Goal: Communication & Community: Answer question/provide support

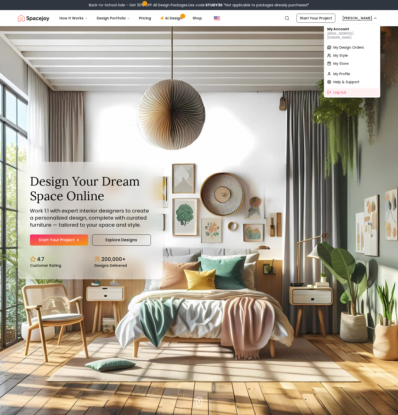
click at [347, 46] on div "My Design Orders" at bounding box center [352, 47] width 54 height 8
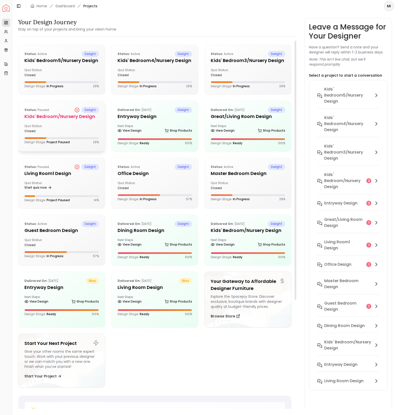
click at [51, 121] on div "Status: Paused delight Kids' Bedroom/Nursery design Quiz Status: closed Design …" at bounding box center [61, 125] width 87 height 49
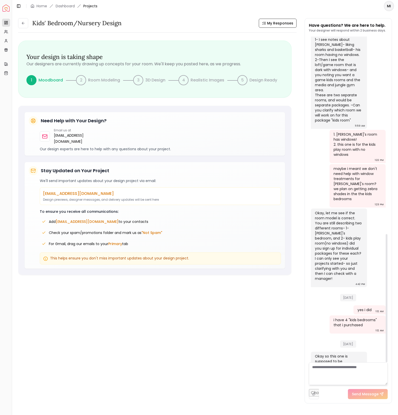
click at [370, 334] on div "Yesterday" at bounding box center [348, 342] width 75 height 17
click at [356, 366] on textarea at bounding box center [348, 373] width 79 height 23
type textarea "**********"
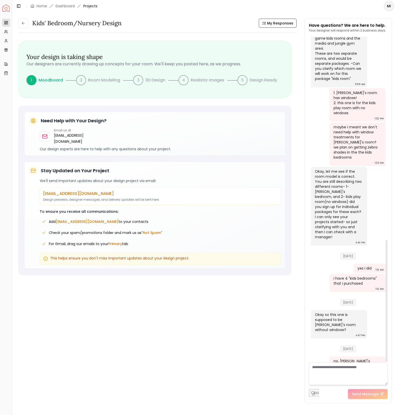
scroll to position [543, 0]
click at [350, 374] on textarea at bounding box center [348, 373] width 79 height 23
type textarea "**********"
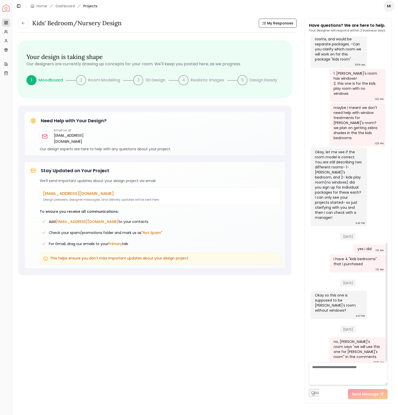
scroll to position [562, 0]
click at [351, 370] on textarea at bounding box center [348, 373] width 79 height 23
click at [369, 374] on textarea "**********" at bounding box center [348, 373] width 79 height 23
type textarea "**********"
click at [371, 391] on button "Send Message" at bounding box center [368, 394] width 40 height 10
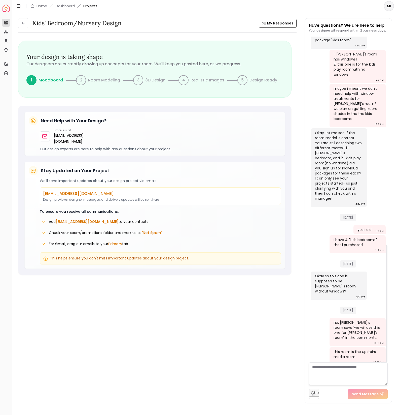
scroll to position [581, 0]
click at [21, 24] on icon at bounding box center [23, 23] width 4 height 4
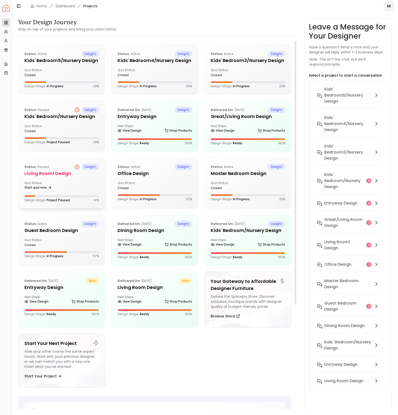
click at [63, 176] on h5 "Living Room1 design" at bounding box center [61, 173] width 75 height 7
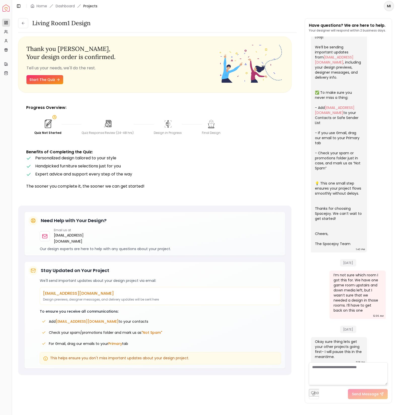
click at [17, 23] on div "Living Room1 design Living Room1 design Thank you Michelle , Your design order …" at bounding box center [205, 210] width 386 height 397
click at [21, 23] on button at bounding box center [23, 23] width 10 height 10
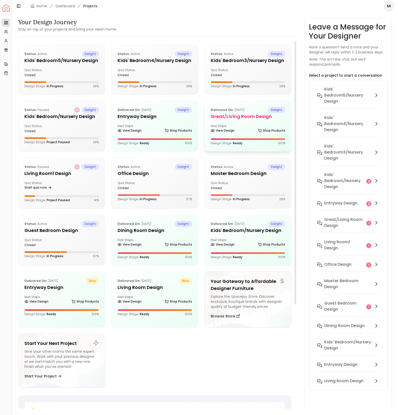
click at [224, 124] on div "Next Steps: View Design Shop Products" at bounding box center [248, 129] width 75 height 10
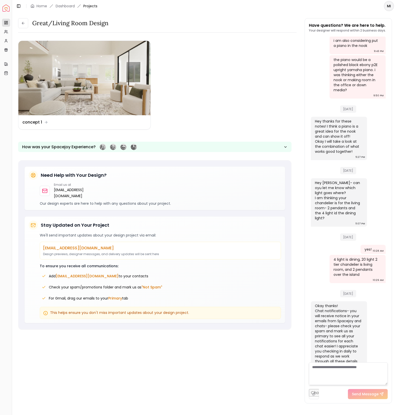
click at [349, 371] on textarea at bounding box center [348, 373] width 79 height 23
click at [64, 80] on img at bounding box center [84, 78] width 132 height 74
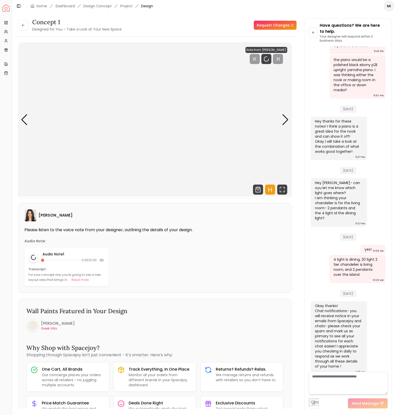
scroll to position [621, 0]
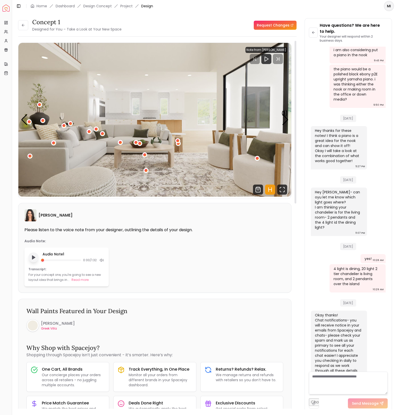
click at [34, 258] on icon "Play audio note" at bounding box center [33, 257] width 5 height 5
click at [82, 279] on button "Read more" at bounding box center [80, 279] width 17 height 5
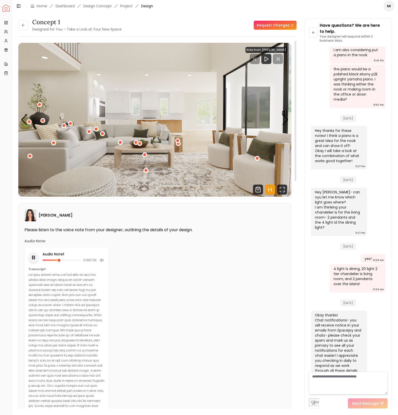
click at [54, 260] on div at bounding box center [51, 260] width 16 height 2
click at [53, 260] on div at bounding box center [53, 260] width 4 height 4
click at [51, 260] on div at bounding box center [49, 260] width 12 height 2
click at [284, 117] on div "Next slide" at bounding box center [285, 119] width 7 height 11
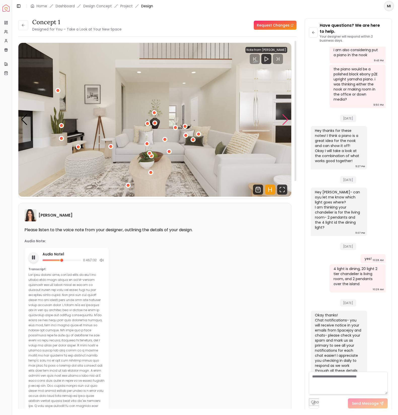
click at [284, 117] on div "Next slide" at bounding box center [285, 119] width 7 height 11
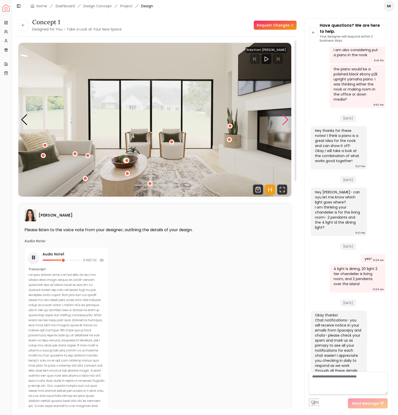
click at [284, 117] on div "Next slide" at bounding box center [285, 119] width 7 height 11
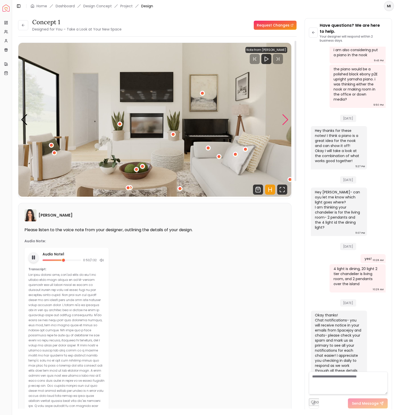
click at [284, 117] on div "Next slide" at bounding box center [285, 119] width 7 height 11
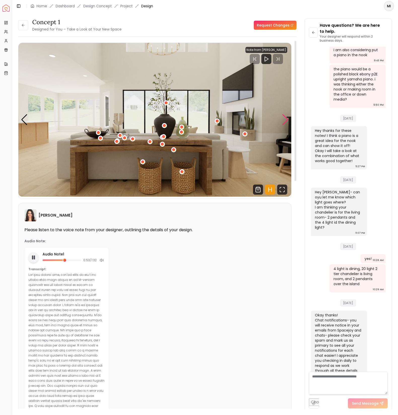
click at [284, 117] on div "Next slide" at bounding box center [285, 119] width 7 height 11
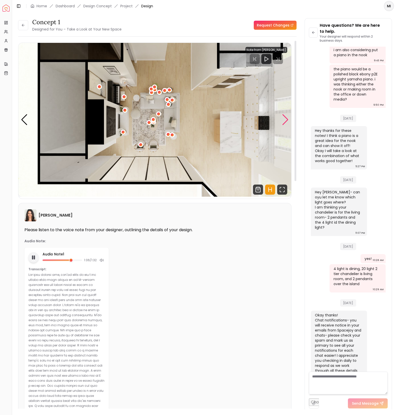
click at [287, 121] on div "Next slide" at bounding box center [285, 119] width 7 height 11
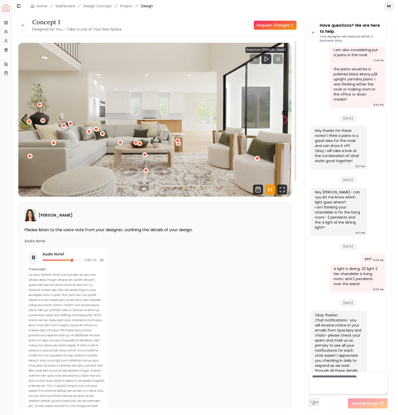
click at [287, 121] on div "Next slide" at bounding box center [285, 119] width 7 height 11
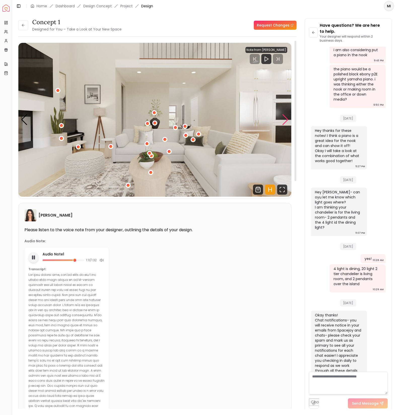
click at [287, 121] on div "Next slide" at bounding box center [285, 119] width 7 height 11
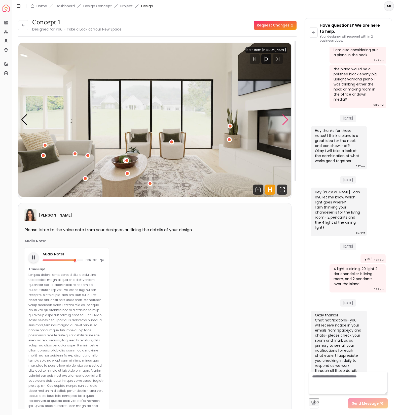
click at [287, 121] on div "Next slide" at bounding box center [285, 119] width 7 height 11
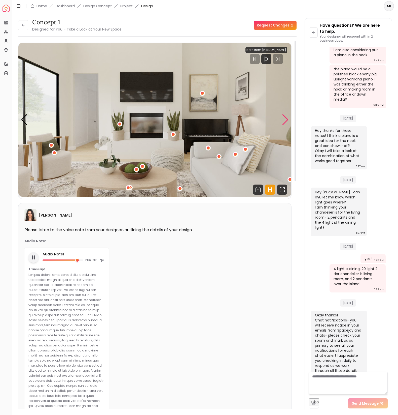
click at [287, 121] on div "Next slide" at bounding box center [285, 119] width 7 height 11
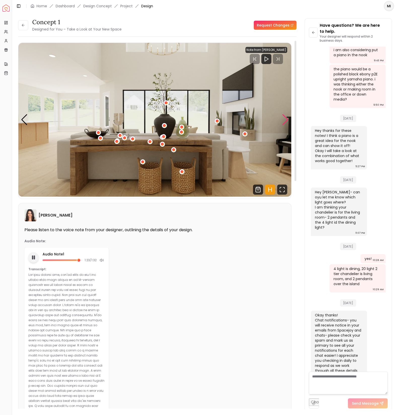
click at [287, 121] on div "Next slide" at bounding box center [285, 119] width 7 height 11
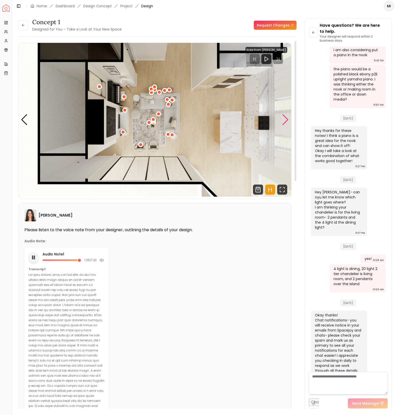
click at [287, 121] on div "Next slide" at bounding box center [285, 119] width 7 height 11
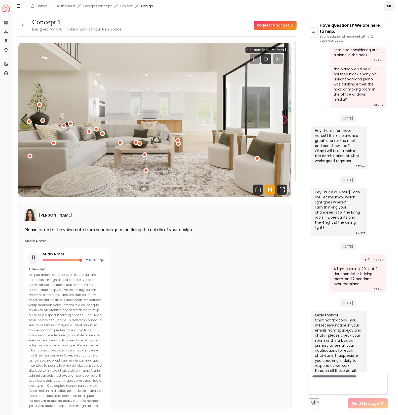
click at [287, 121] on div "Next slide" at bounding box center [285, 119] width 7 height 11
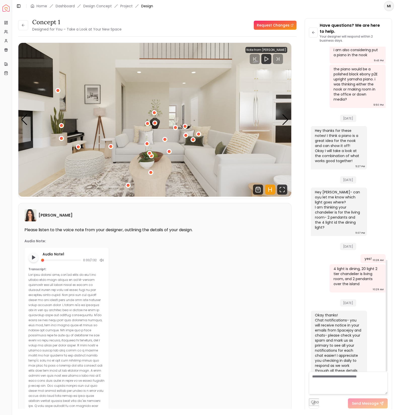
click at [332, 383] on textarea at bounding box center [348, 382] width 79 height 23
click at [285, 116] on div "Next slide" at bounding box center [285, 119] width 7 height 11
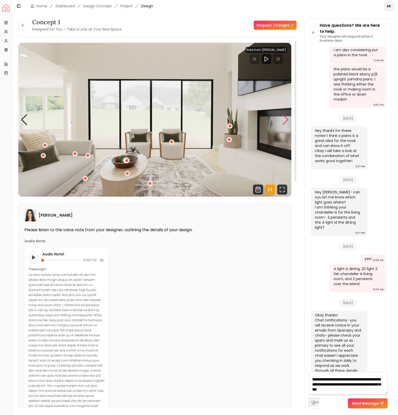
click at [285, 117] on div "Next slide" at bounding box center [285, 119] width 7 height 11
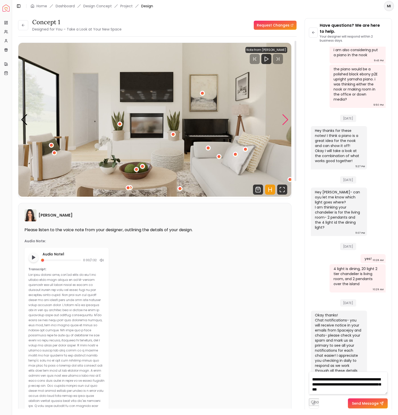
click at [285, 117] on div "Next slide" at bounding box center [285, 119] width 7 height 11
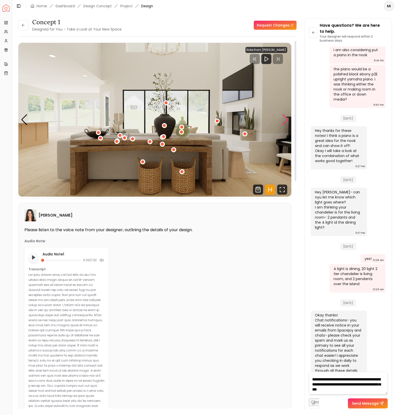
click at [285, 117] on div "Next slide" at bounding box center [285, 119] width 7 height 11
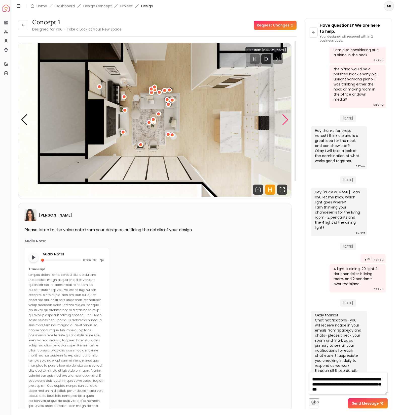
click at [285, 117] on div "Next slide" at bounding box center [285, 119] width 7 height 11
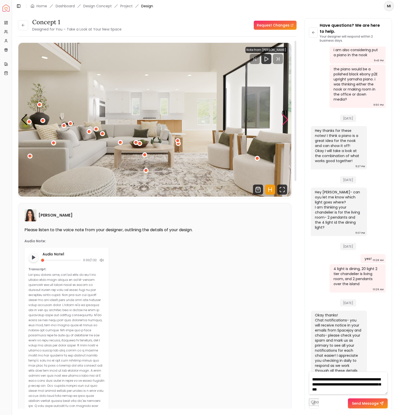
click at [285, 117] on div "Next slide" at bounding box center [285, 119] width 7 height 11
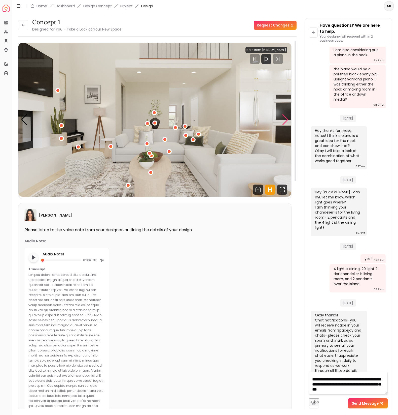
click at [285, 117] on div "Next slide" at bounding box center [285, 119] width 7 height 11
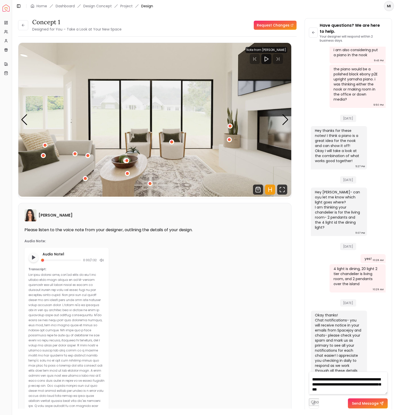
click at [385, 389] on textarea "**********" at bounding box center [348, 382] width 79 height 23
drag, startPoint x: 357, startPoint y: 377, endPoint x: 383, endPoint y: 377, distance: 25.9
click at [383, 377] on textarea at bounding box center [348, 382] width 79 height 23
click at [354, 385] on textarea at bounding box center [348, 382] width 79 height 23
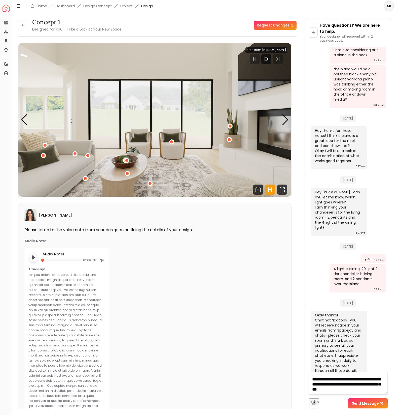
scroll to position [178, 0]
type textarea "**********"
click at [360, 405] on button "Send Message" at bounding box center [368, 403] width 40 height 10
click at [284, 120] on div "Next slide" at bounding box center [285, 119] width 7 height 11
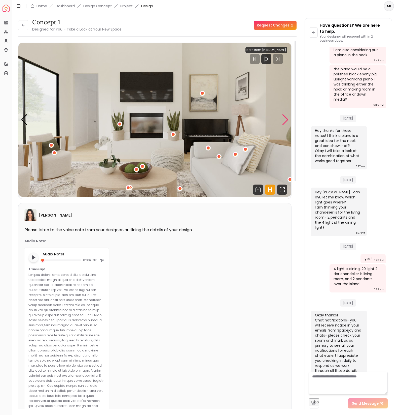
click at [287, 119] on div "Next slide" at bounding box center [285, 119] width 7 height 11
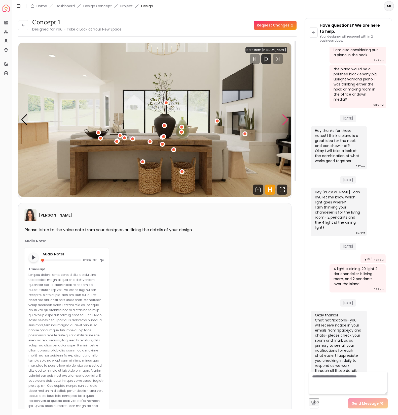
click at [284, 120] on div "Next slide" at bounding box center [285, 119] width 7 height 11
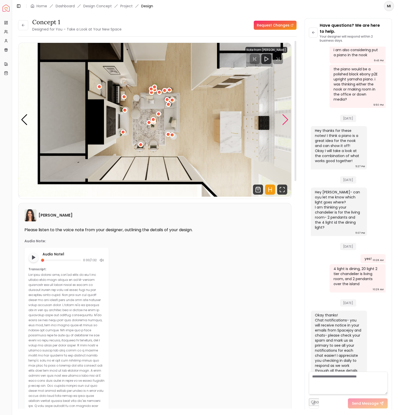
click at [286, 120] on div "Next slide" at bounding box center [285, 119] width 7 height 11
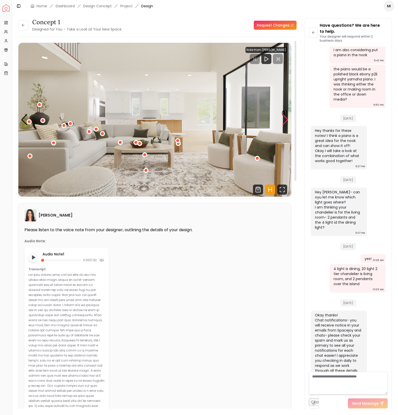
click at [283, 121] on div "Next slide" at bounding box center [285, 119] width 7 height 11
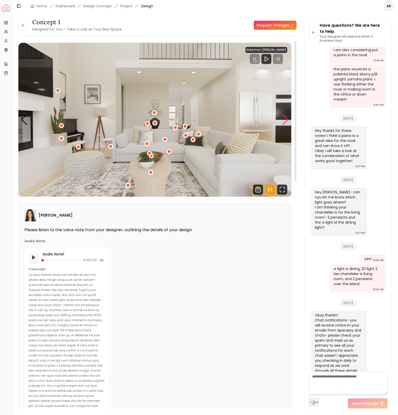
click at [284, 119] on div "Next slide" at bounding box center [285, 119] width 7 height 11
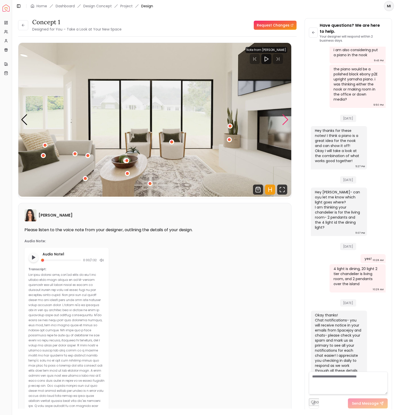
click at [287, 119] on div "Next slide" at bounding box center [285, 119] width 7 height 11
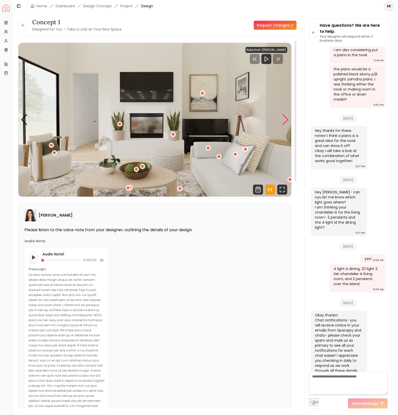
click at [287, 119] on div "Next slide" at bounding box center [285, 119] width 7 height 11
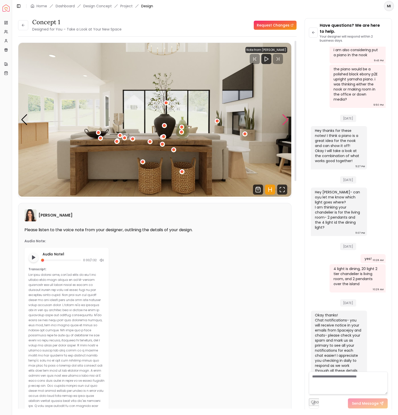
click at [287, 119] on div "Next slide" at bounding box center [285, 119] width 7 height 11
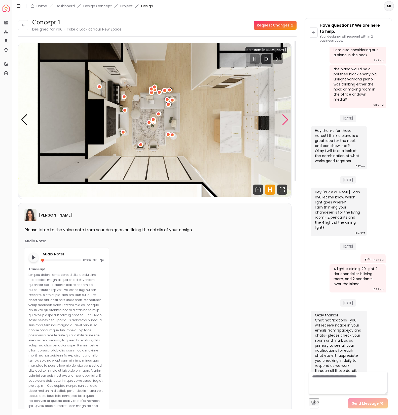
click at [287, 119] on div "Next slide" at bounding box center [285, 119] width 7 height 11
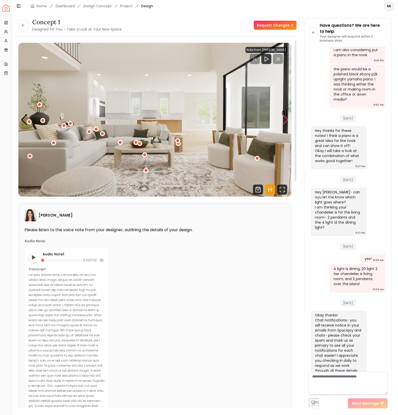
click at [287, 119] on div "Next slide" at bounding box center [285, 119] width 7 height 11
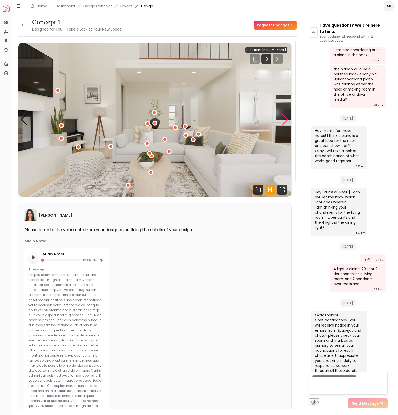
click at [287, 119] on div "Next slide" at bounding box center [285, 119] width 7 height 11
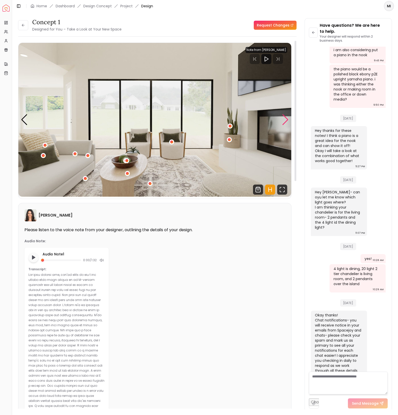
click at [287, 119] on div "Next slide" at bounding box center [285, 119] width 7 height 11
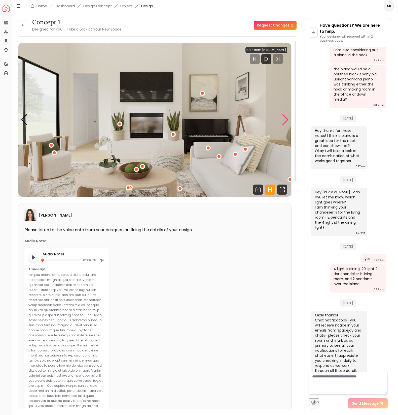
click at [287, 119] on div "Next slide" at bounding box center [285, 119] width 7 height 11
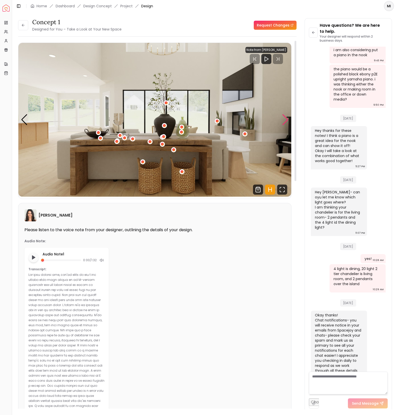
click at [287, 119] on div "Next slide" at bounding box center [285, 119] width 7 height 11
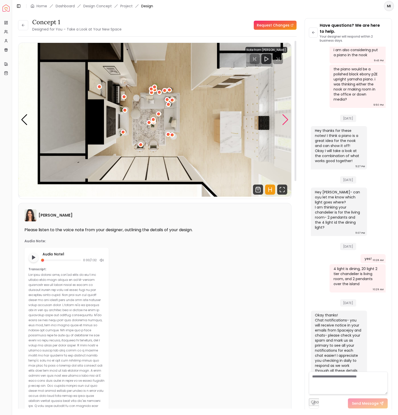
click at [287, 119] on div "Next slide" at bounding box center [285, 119] width 7 height 11
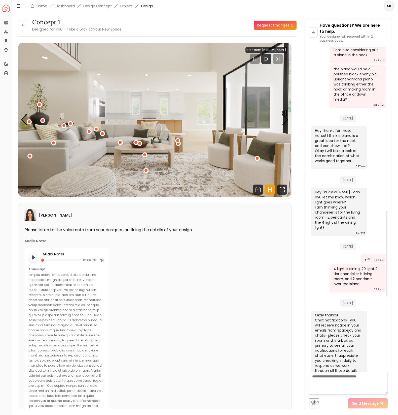
click at [345, 377] on textarea at bounding box center [348, 382] width 79 height 23
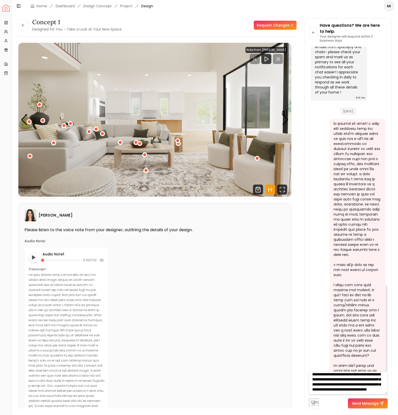
scroll to position [10, 0]
type textarea "**********"
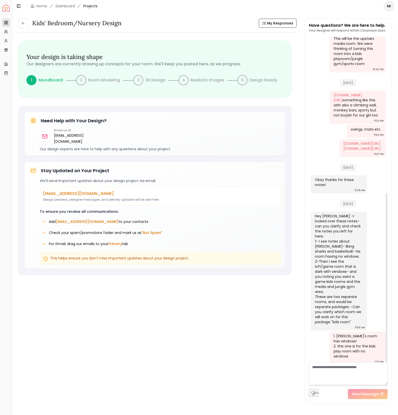
click at [349, 322] on div "Hey Michelle -I looked over these notes- can you clarify and check the notes yo…" at bounding box center [339, 270] width 56 height 119
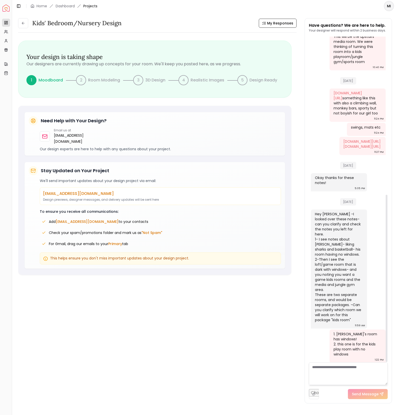
scroll to position [308, 0]
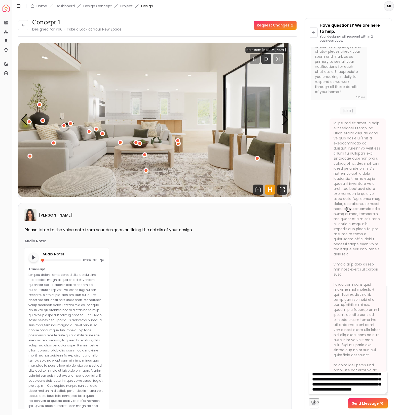
scroll to position [904, 0]
click at [364, 391] on textarea "**********" at bounding box center [348, 382] width 79 height 23
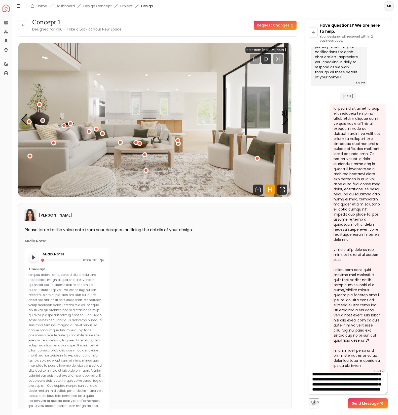
scroll to position [25, 0]
type textarea "**********"
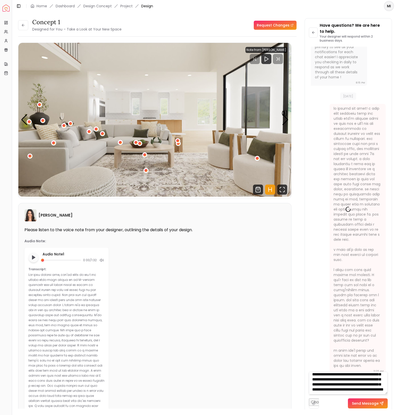
scroll to position [0, 0]
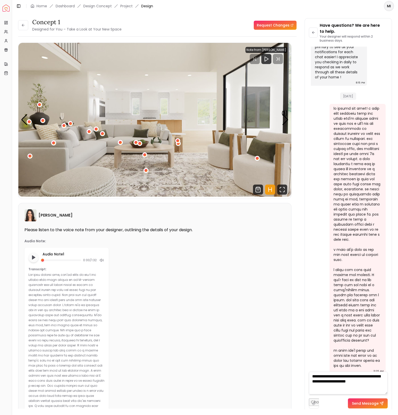
type textarea "**********"
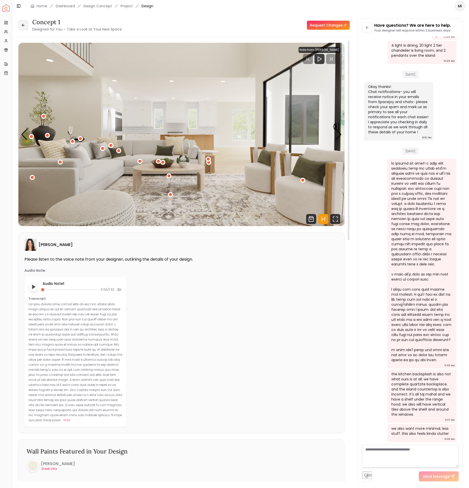
click at [24, 26] on icon at bounding box center [23, 25] width 4 height 4
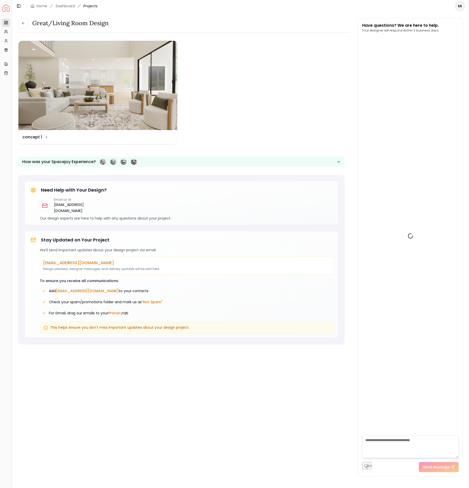
scroll to position [636, 0]
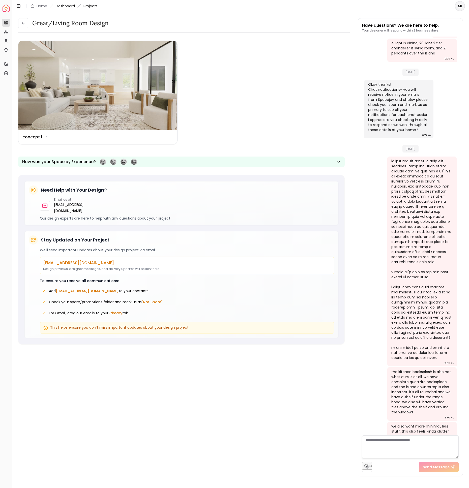
click at [70, 6] on link "Dashboard" at bounding box center [65, 6] width 19 height 5
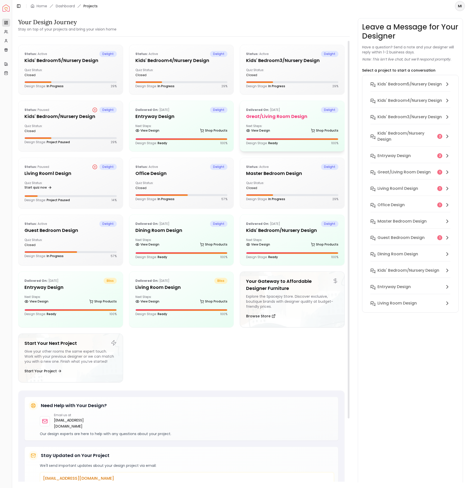
click at [268, 117] on h5 "Great/Living Room design" at bounding box center [292, 116] width 92 height 7
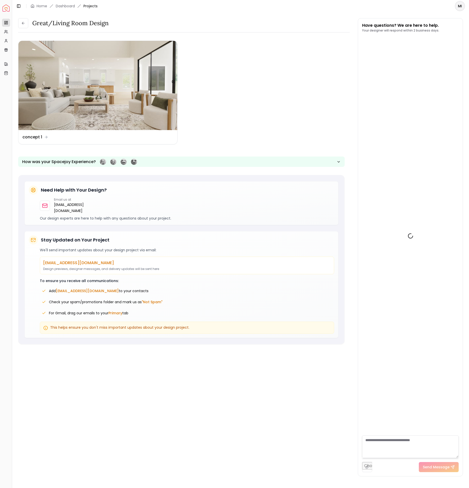
scroll to position [636, 0]
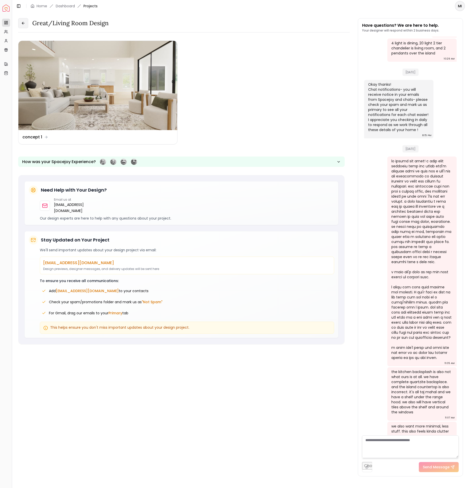
click at [24, 22] on icon at bounding box center [23, 23] width 4 height 4
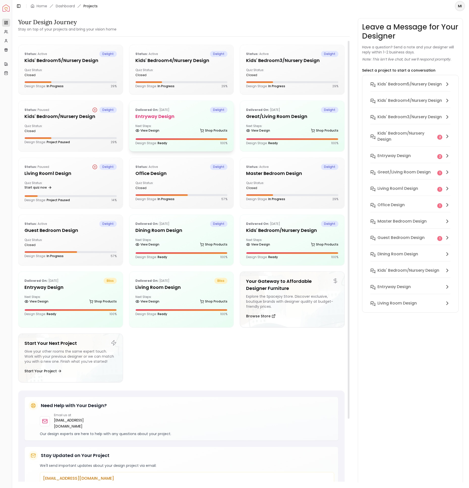
click at [178, 114] on h5 "entryway design" at bounding box center [181, 116] width 92 height 7
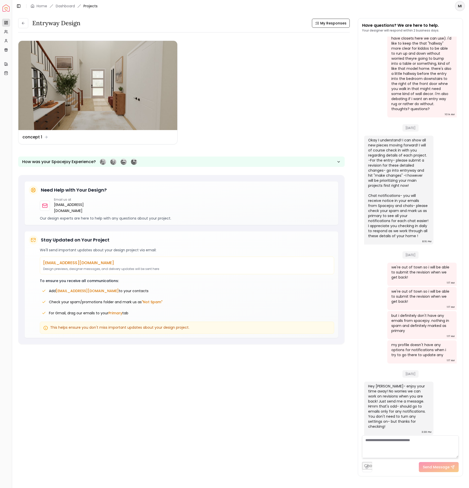
click at [398, 414] on textarea at bounding box center [410, 446] width 96 height 23
type textarea "**********"
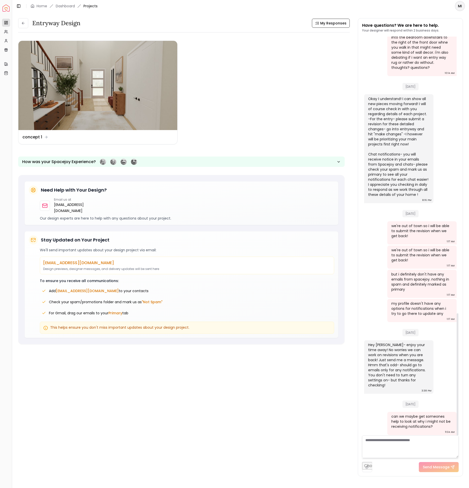
scroll to position [903, 0]
click at [25, 24] on button at bounding box center [23, 23] width 10 height 10
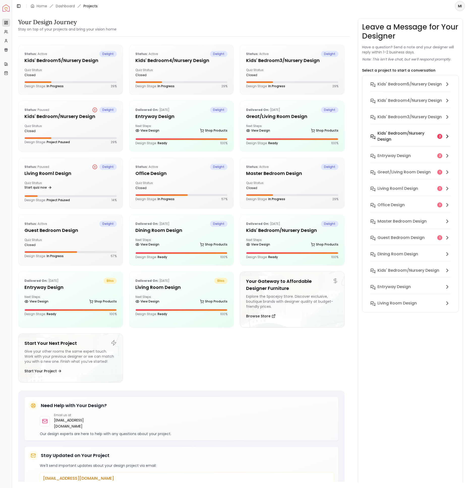
click at [398, 135] on h6 "Kids' Bedroom/Nursery design" at bounding box center [406, 136] width 58 height 12
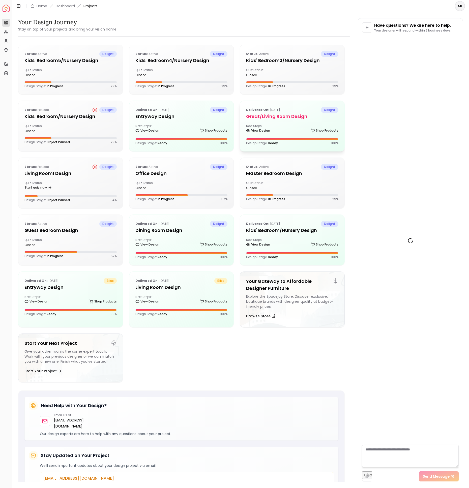
scroll to position [397, 0]
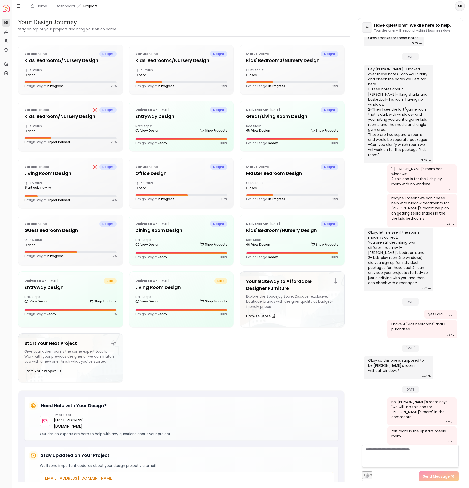
click at [365, 28] on icon at bounding box center [367, 27] width 4 height 4
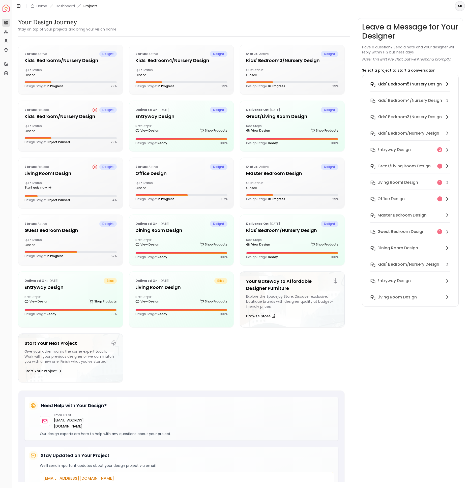
click at [398, 85] on h6 "Kids' Bedroom5/Nursery design" at bounding box center [409, 84] width 64 height 6
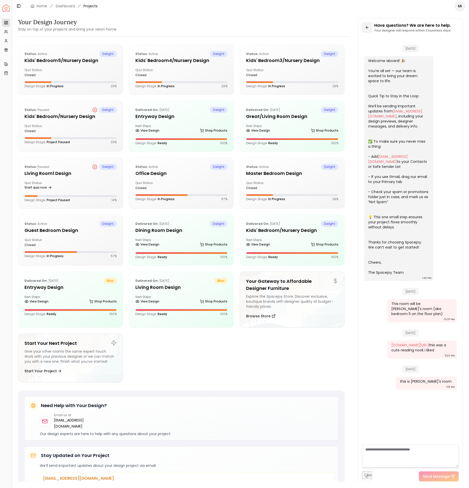
click at [366, 25] on icon at bounding box center [367, 27] width 4 height 4
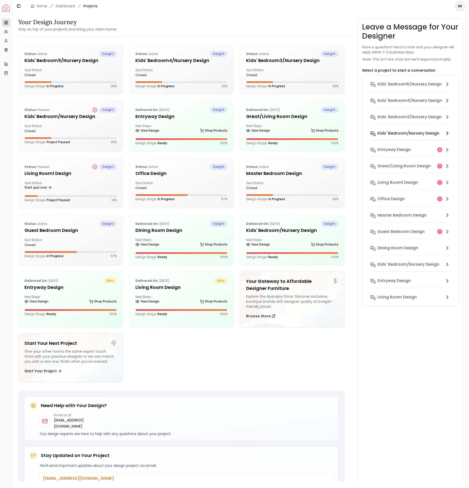
click at [398, 134] on h6 "Kids' Bedroom/Nursery design" at bounding box center [408, 133] width 62 height 6
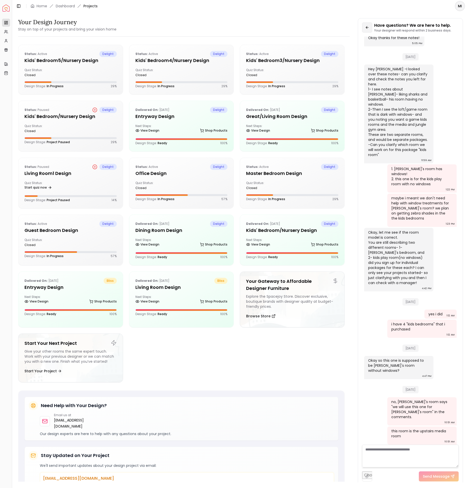
click at [370, 28] on button at bounding box center [367, 27] width 10 height 10
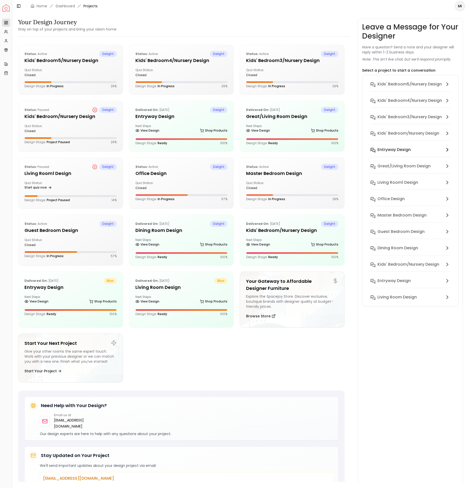
click at [398, 150] on h6 "entryway design" at bounding box center [393, 150] width 33 height 6
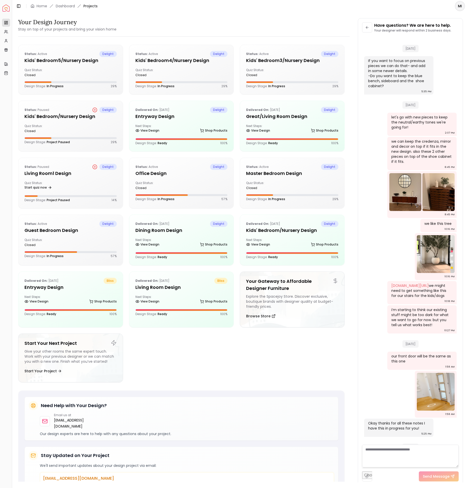
scroll to position [734, 0]
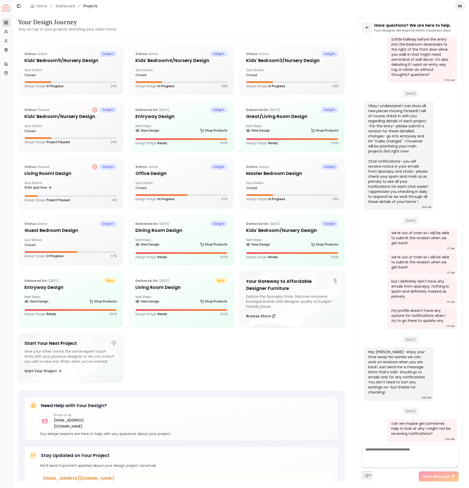
click at [368, 26] on icon at bounding box center [367, 27] width 4 height 4
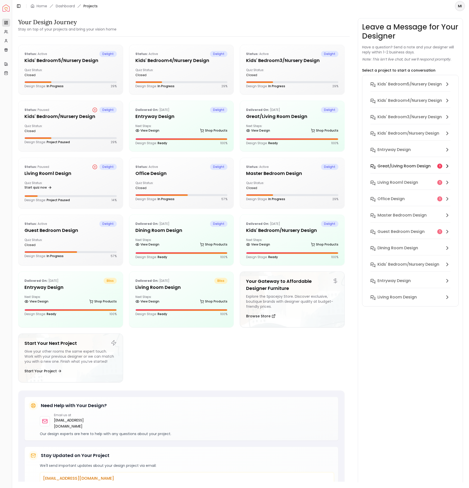
click at [398, 169] on h6 "Great/Living Room design" at bounding box center [403, 166] width 53 height 6
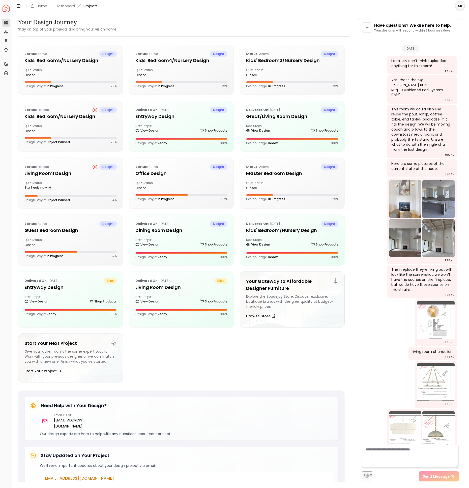
scroll to position [627, 0]
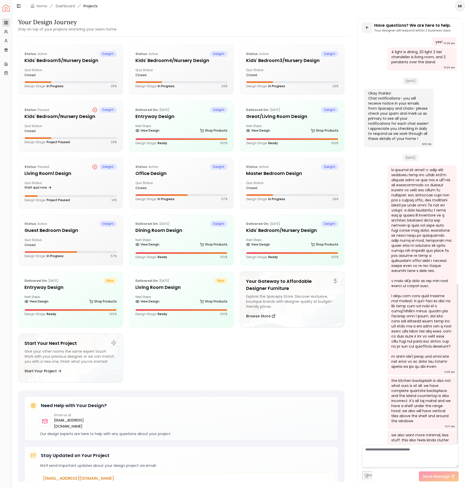
click at [366, 29] on icon at bounding box center [367, 27] width 4 height 4
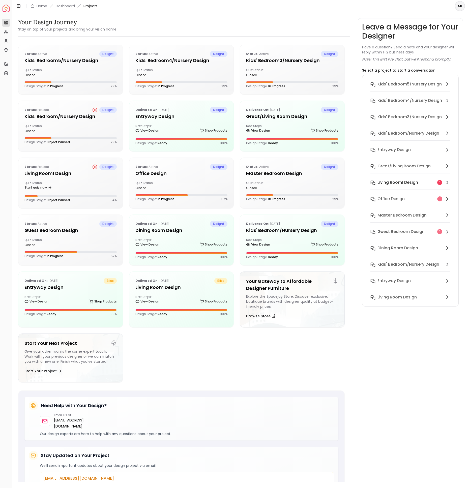
click at [398, 181] on h6 "Living Room1 design" at bounding box center [397, 182] width 41 height 6
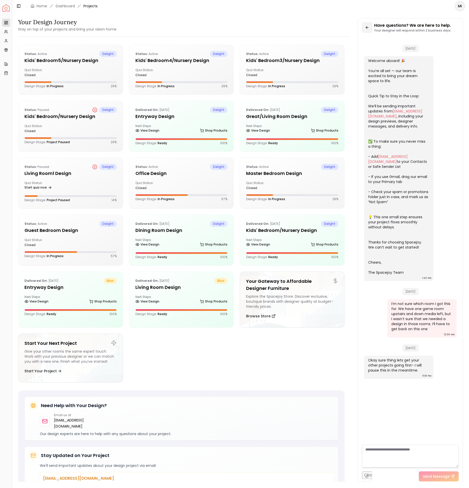
click at [368, 28] on icon at bounding box center [367, 27] width 4 height 4
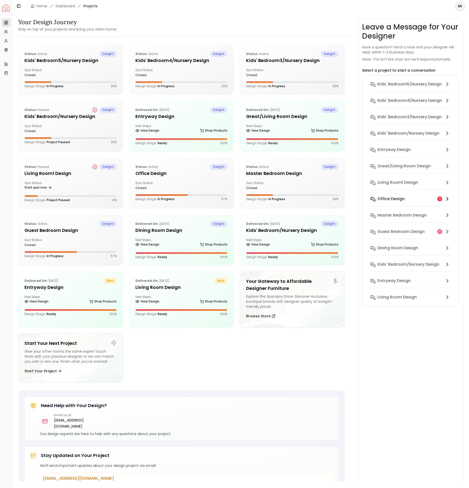
click at [398, 197] on div "Office design" at bounding box center [406, 199] width 58 height 6
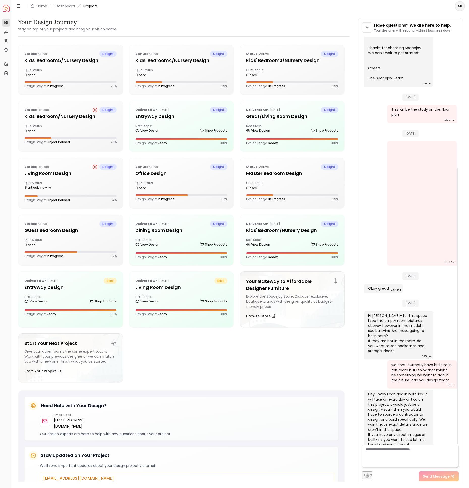
scroll to position [0, 0]
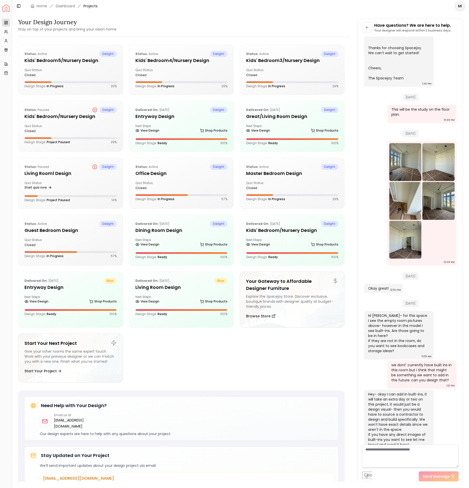
click at [398, 414] on textarea at bounding box center [410, 455] width 96 height 23
type textarea "**********"
click at [181, 238] on div "Next Steps: View Design Shop Products" at bounding box center [181, 243] width 92 height 10
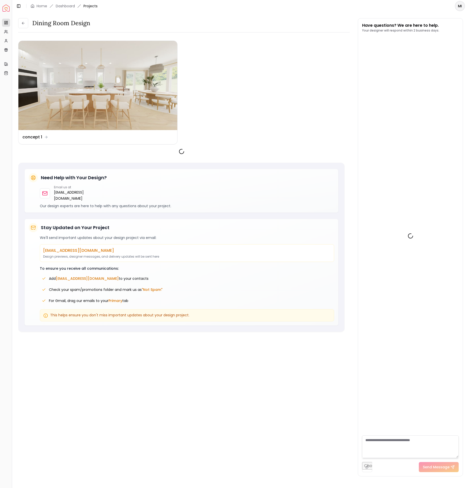
scroll to position [276, 0]
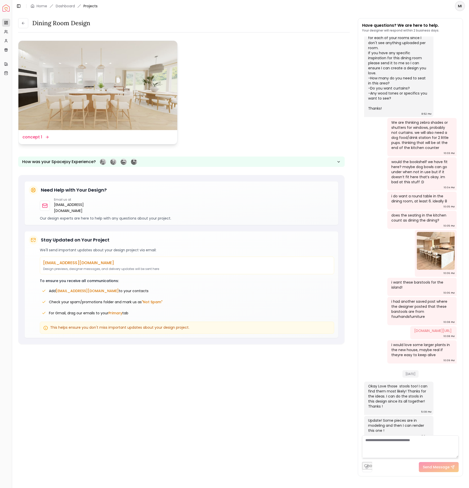
click at [136, 91] on img at bounding box center [97, 85] width 159 height 89
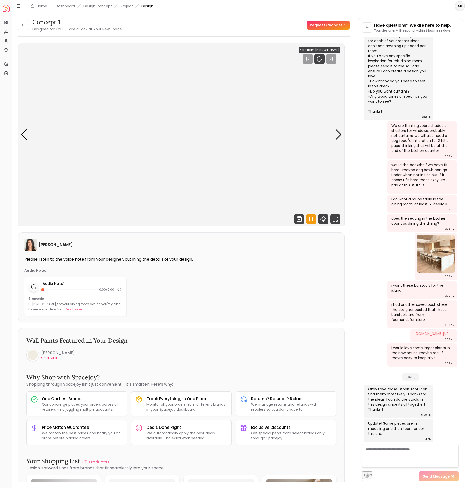
scroll to position [267, 0]
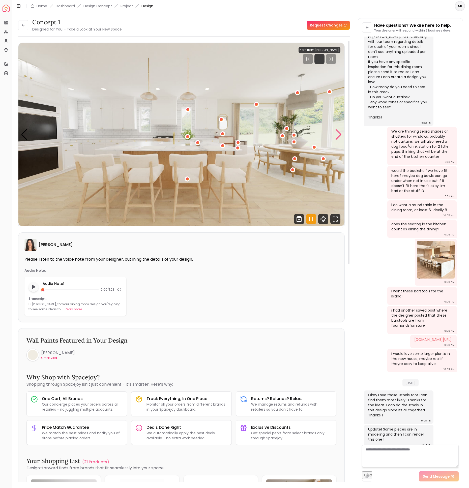
click at [337, 130] on div "Next slide" at bounding box center [338, 134] width 7 height 11
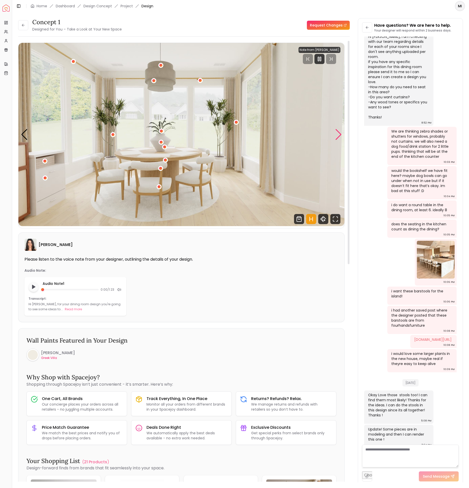
click at [337, 130] on div "Next slide" at bounding box center [338, 134] width 7 height 11
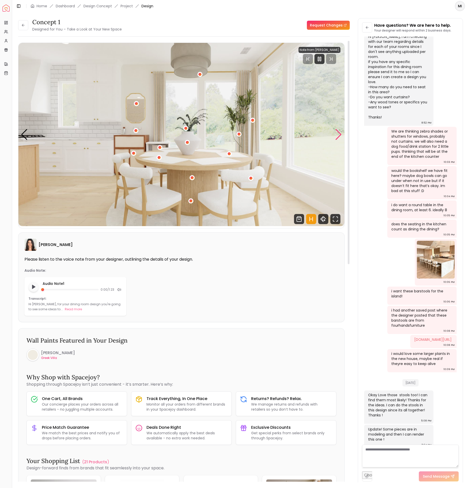
click at [337, 130] on div "Next slide" at bounding box center [338, 134] width 7 height 11
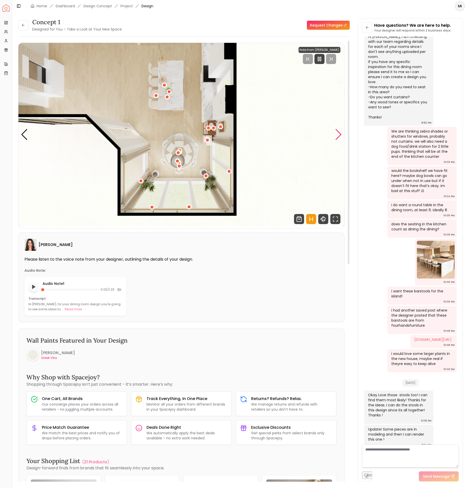
click at [337, 130] on div "Next slide" at bounding box center [338, 134] width 7 height 11
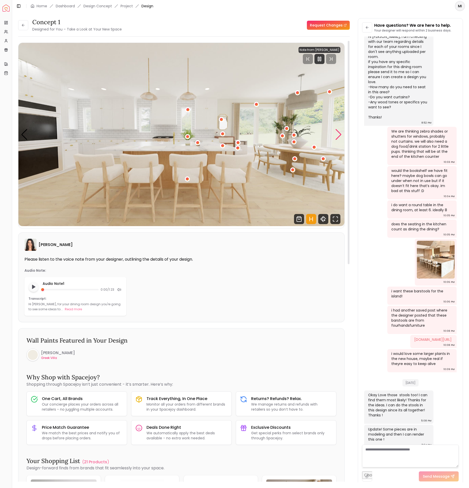
click at [338, 134] on div "Next slide" at bounding box center [338, 134] width 7 height 11
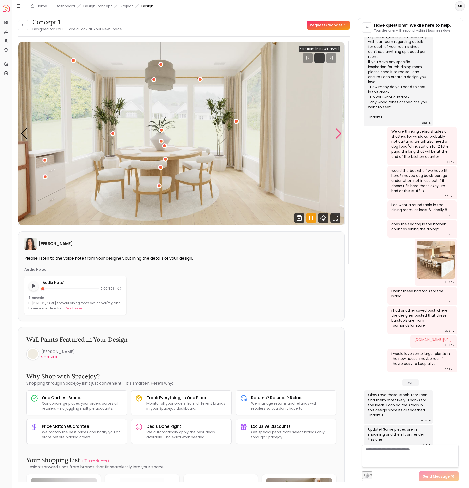
scroll to position [0, 0]
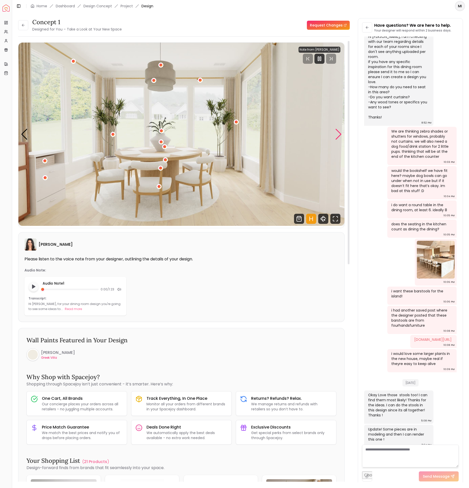
click at [336, 135] on div "Next slide" at bounding box center [338, 134] width 7 height 11
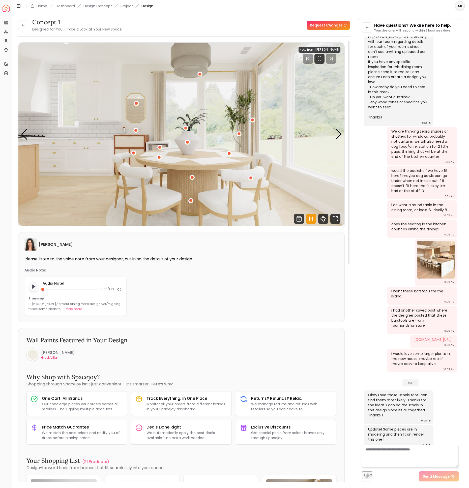
scroll to position [0, 0]
click at [339, 135] on div "Next slide" at bounding box center [338, 134] width 7 height 11
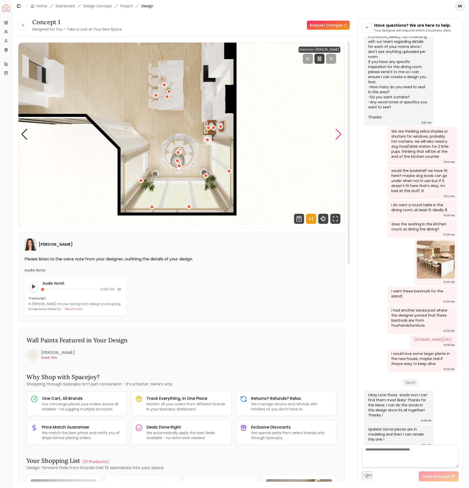
click at [337, 133] on div "Next slide" at bounding box center [338, 134] width 7 height 11
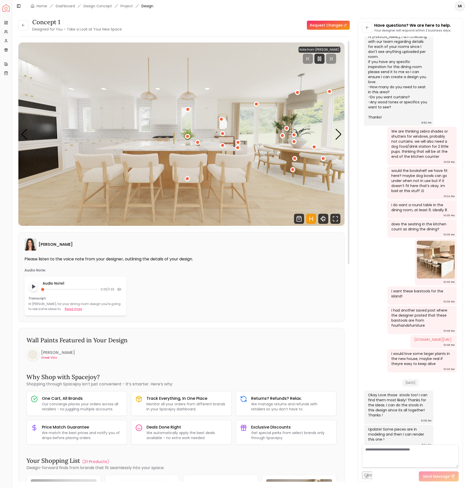
click at [65, 308] on button "Read more" at bounding box center [73, 308] width 17 height 5
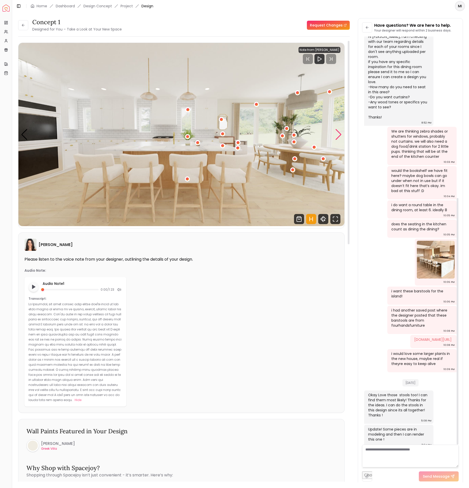
click at [339, 138] on div "Next slide" at bounding box center [338, 134] width 7 height 11
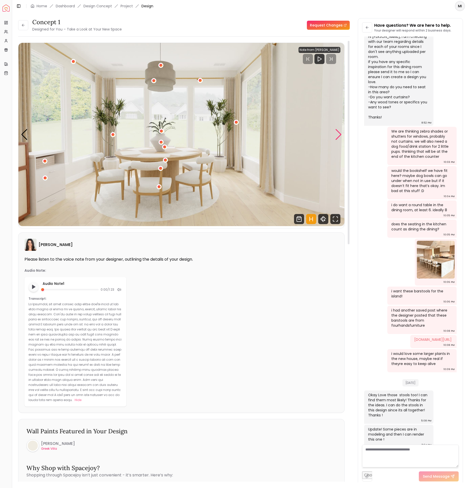
click at [339, 138] on div "Next slide" at bounding box center [338, 134] width 7 height 11
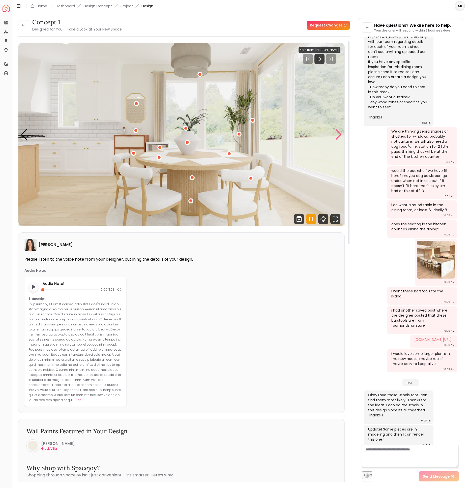
click at [339, 138] on div "Next slide" at bounding box center [338, 134] width 7 height 11
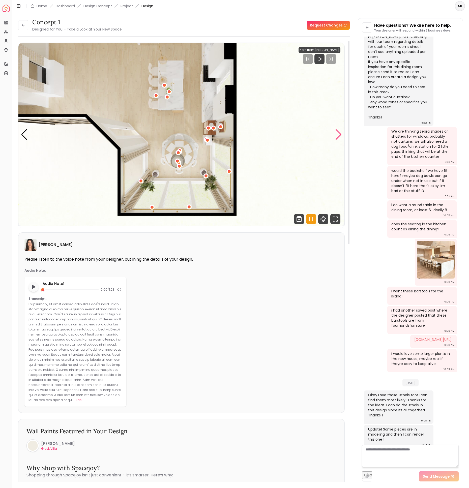
click at [339, 138] on div "Next slide" at bounding box center [338, 134] width 7 height 11
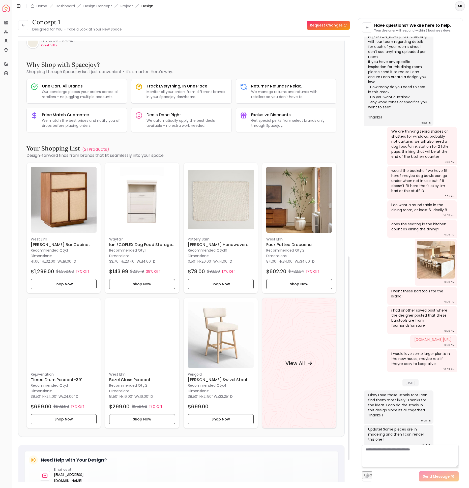
scroll to position [508, 0]
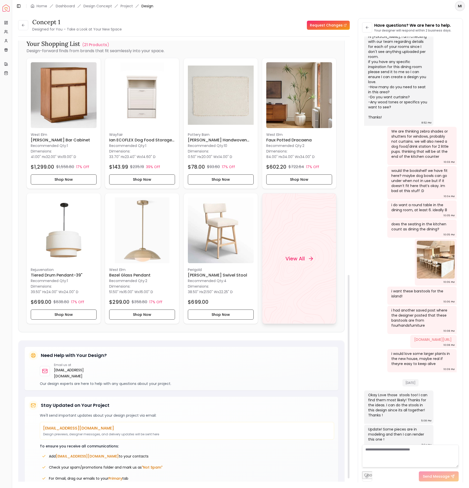
click at [296, 255] on h4 "View All" at bounding box center [294, 258] width 19 height 7
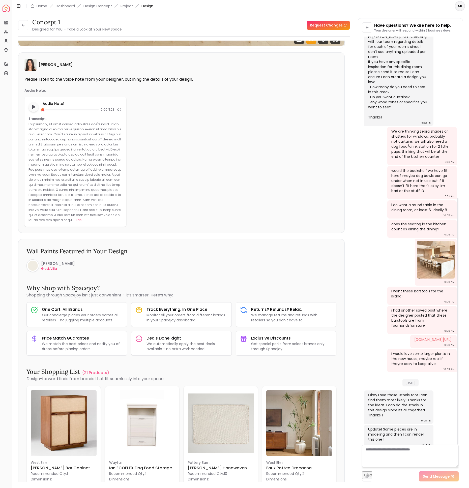
scroll to position [0, 0]
click at [398, 241] on img at bounding box center [435, 260] width 38 height 38
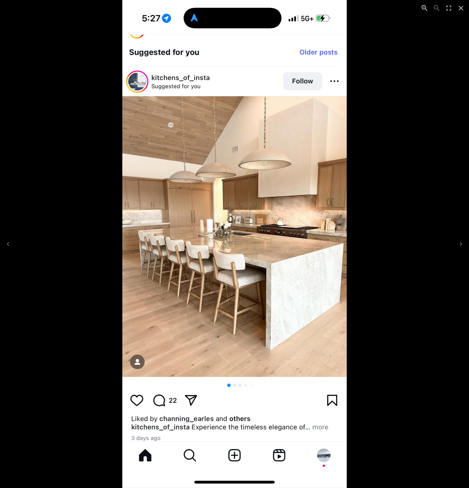
click at [398, 248] on div "1 of 1" at bounding box center [234, 244] width 469 height 488
click at [16, 11] on div "1 of 1" at bounding box center [234, 244] width 469 height 488
click at [398, 10] on icon "Close" at bounding box center [460, 8] width 8 height 8
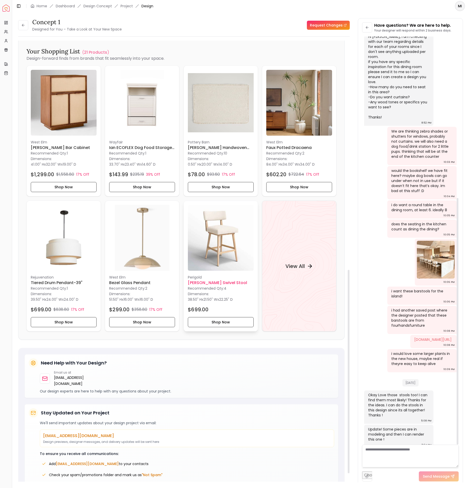
scroll to position [505, 0]
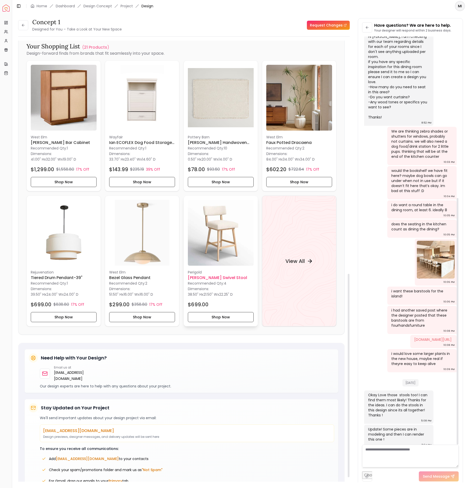
click at [221, 234] on img at bounding box center [221, 233] width 66 height 66
click at [235, 248] on img at bounding box center [221, 233] width 66 height 66
click at [398, 257] on img at bounding box center [435, 260] width 38 height 38
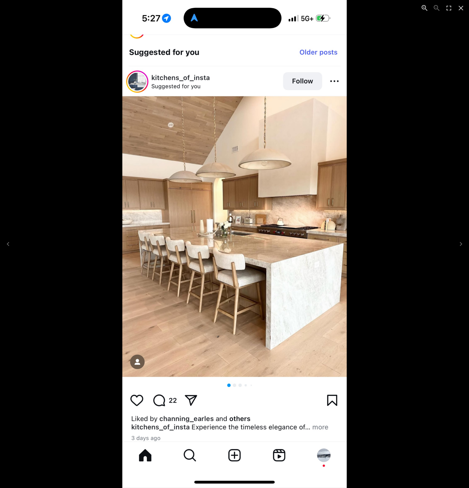
click at [398, 258] on div "1 of 1" at bounding box center [234, 244] width 469 height 488
click at [40, 41] on div "1 of 1" at bounding box center [234, 244] width 469 height 488
click at [398, 13] on button "Close" at bounding box center [460, 8] width 12 height 12
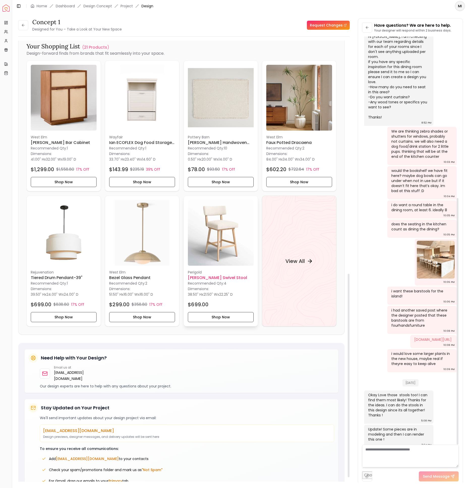
click at [232, 216] on img at bounding box center [221, 233] width 66 height 66
click at [398, 414] on textarea at bounding box center [410, 455] width 96 height 23
paste textarea "**********"
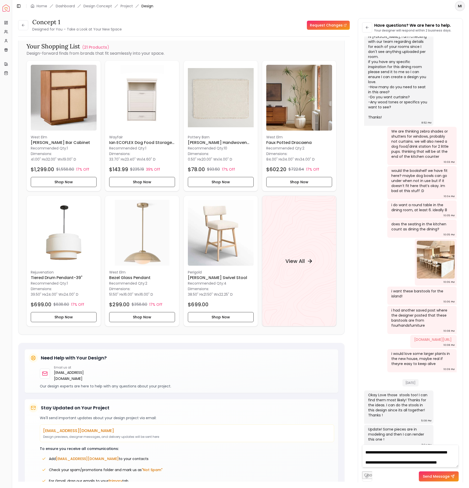
scroll to position [56, 0]
type textarea "**********"
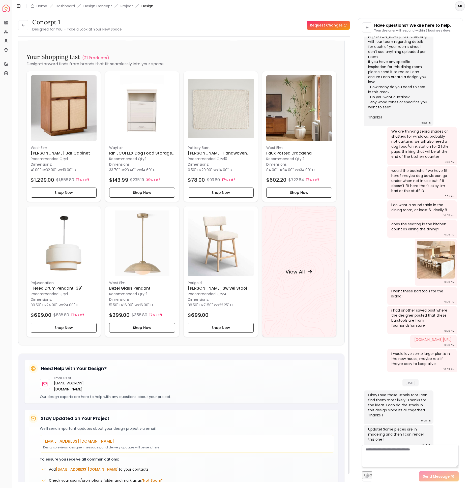
scroll to position [490, 0]
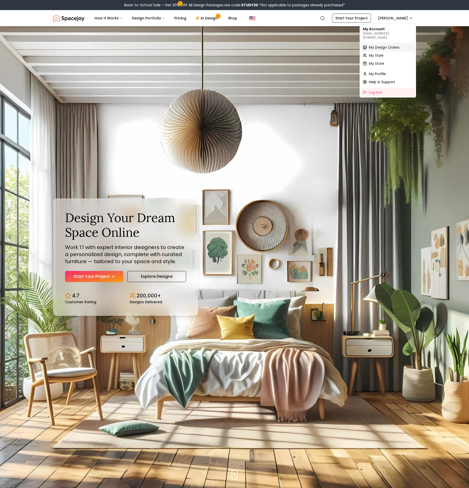
click at [388, 45] on span "My Design Orders" at bounding box center [384, 47] width 31 height 5
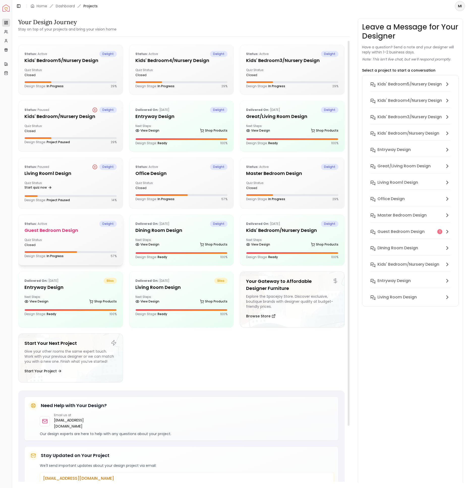
click at [44, 227] on h5 "Guest Bedroom design" at bounding box center [70, 230] width 92 height 7
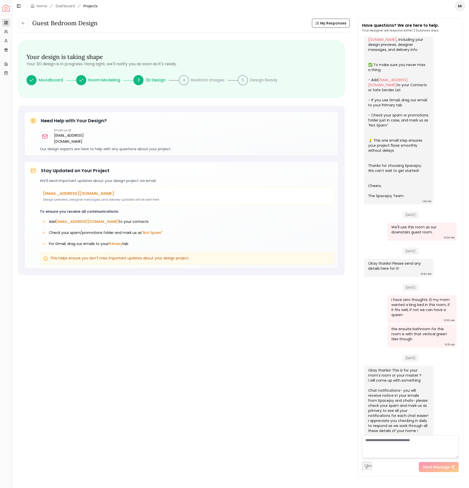
click at [408, 444] on textarea at bounding box center [410, 446] width 96 height 23
type textarea "**********"
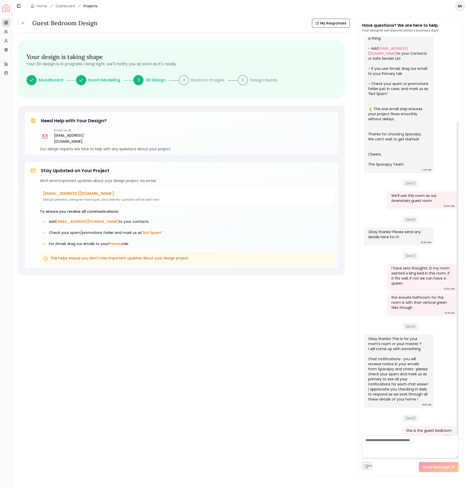
scroll to position [108, 0]
click at [48, 18] on div "Guest Bedroom design" at bounding box center [57, 23] width 79 height 10
click at [19, 24] on button at bounding box center [23, 23] width 10 height 10
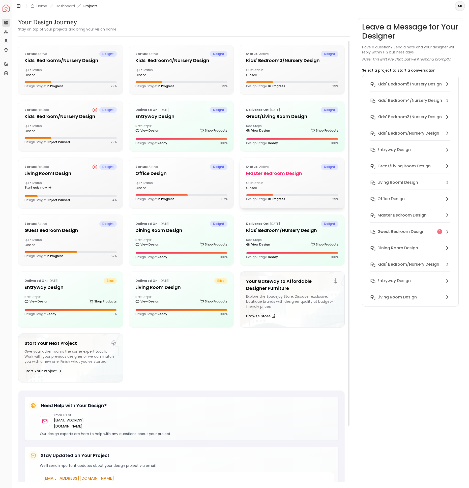
click at [286, 186] on div "closed" at bounding box center [268, 188] width 44 height 4
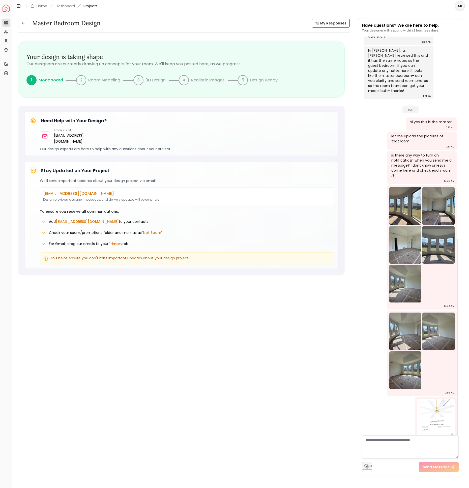
scroll to position [410, 0]
click at [25, 22] on button at bounding box center [23, 23] width 10 height 10
